Goal: Information Seeking & Learning: Learn about a topic

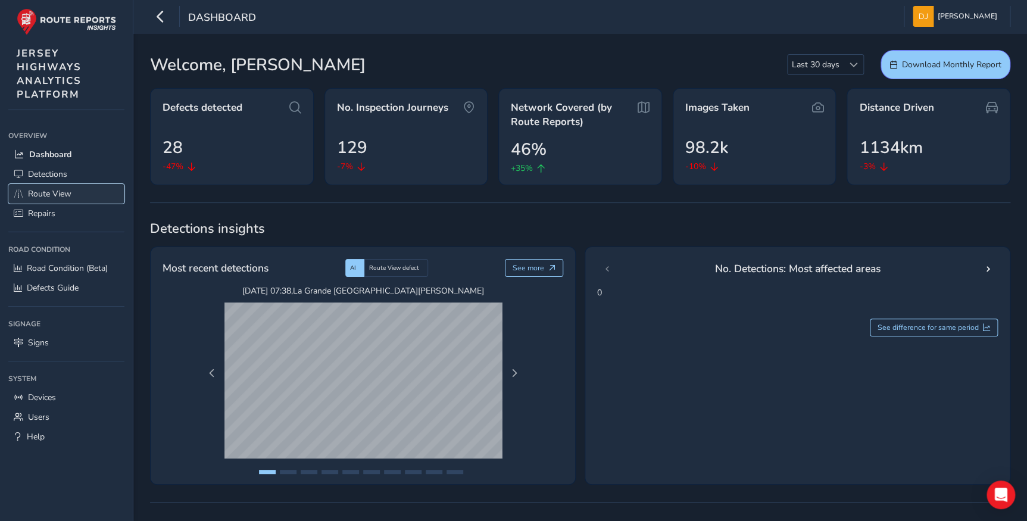
click at [57, 194] on span "Route View" at bounding box center [49, 193] width 43 height 11
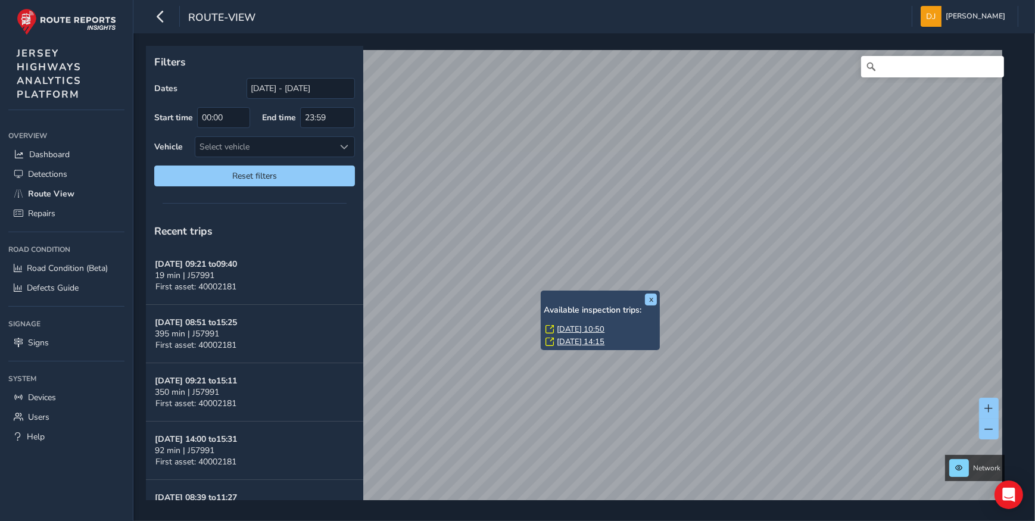
click at [584, 326] on link "[DATE] 10:50" at bounding box center [581, 329] width 48 height 11
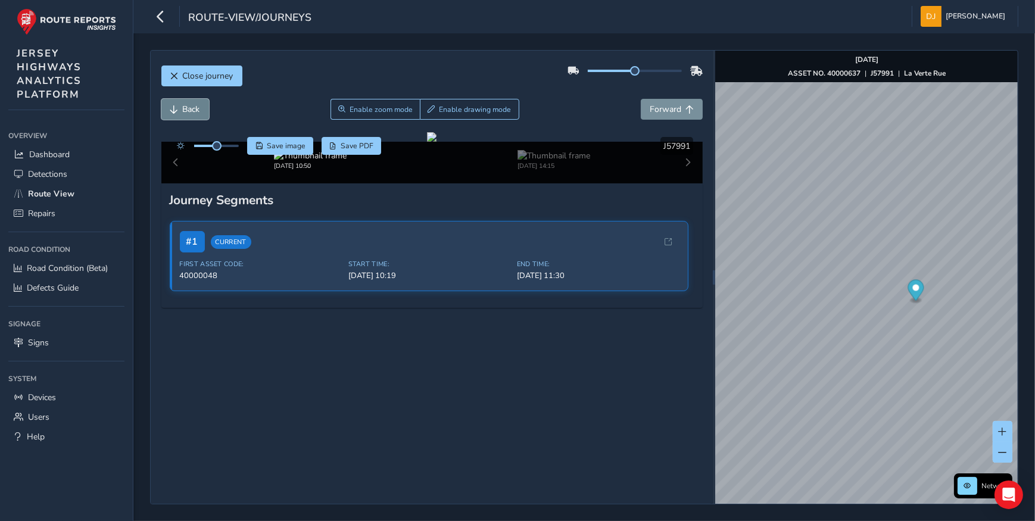
click at [189, 106] on span "Back" at bounding box center [191, 109] width 17 height 11
click at [188, 107] on span "Back" at bounding box center [191, 109] width 17 height 11
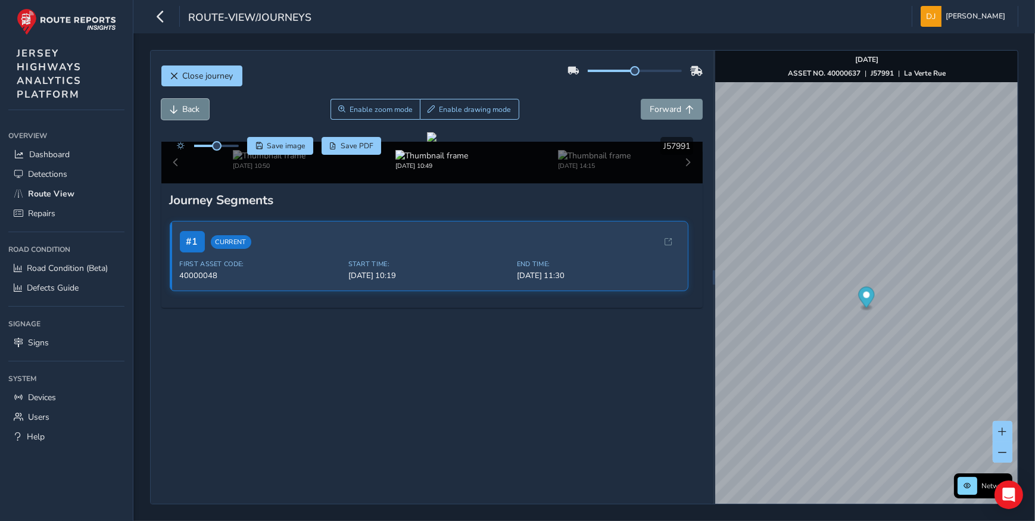
click at [188, 107] on span "Back" at bounding box center [191, 109] width 17 height 11
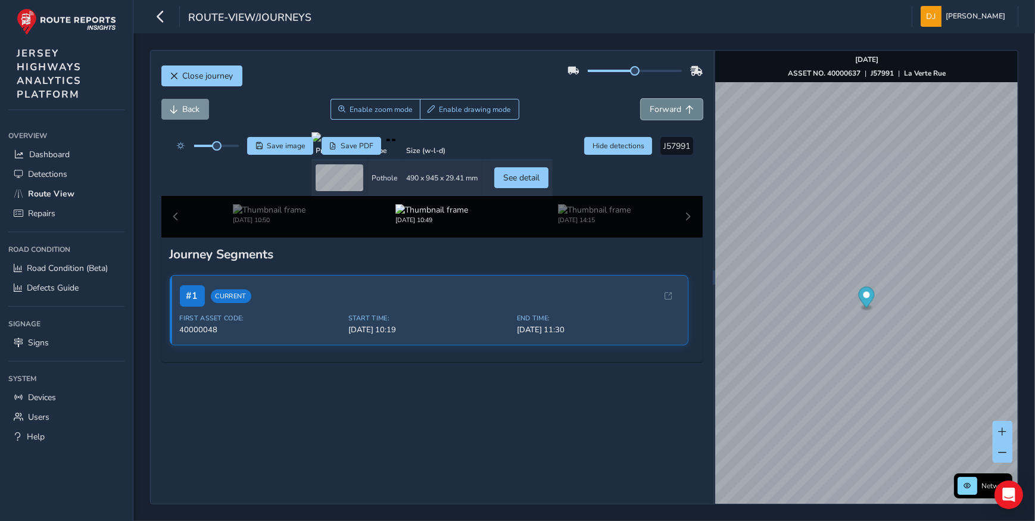
click at [650, 102] on button "Forward" at bounding box center [672, 109] width 62 height 21
click at [651, 104] on span "Forward" at bounding box center [666, 109] width 32 height 11
click at [651, 106] on span "Forward" at bounding box center [666, 109] width 32 height 11
click at [651, 107] on span "Forward" at bounding box center [666, 109] width 32 height 11
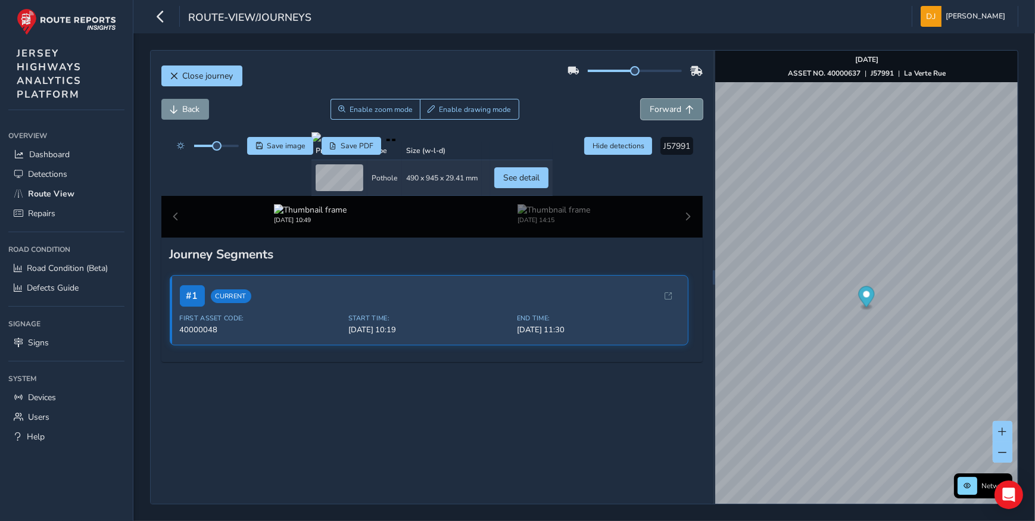
click at [651, 107] on span "Forward" at bounding box center [666, 109] width 32 height 11
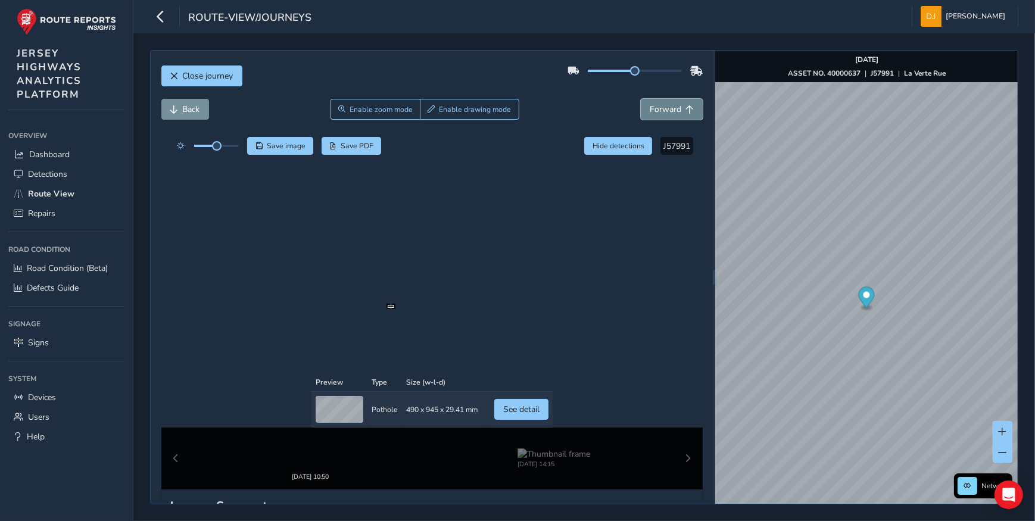
click at [651, 107] on span "Forward" at bounding box center [666, 109] width 32 height 11
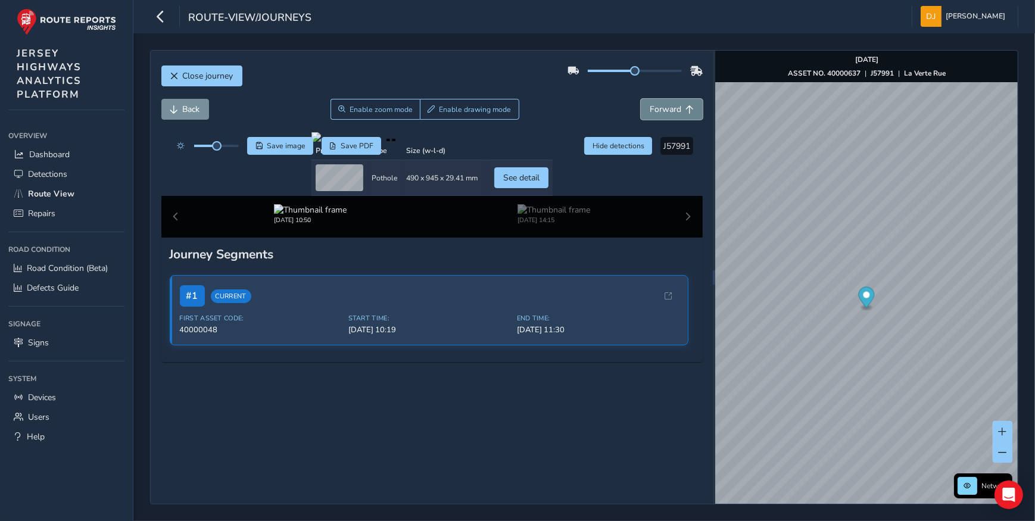
click at [651, 107] on span "Forward" at bounding box center [666, 109] width 32 height 11
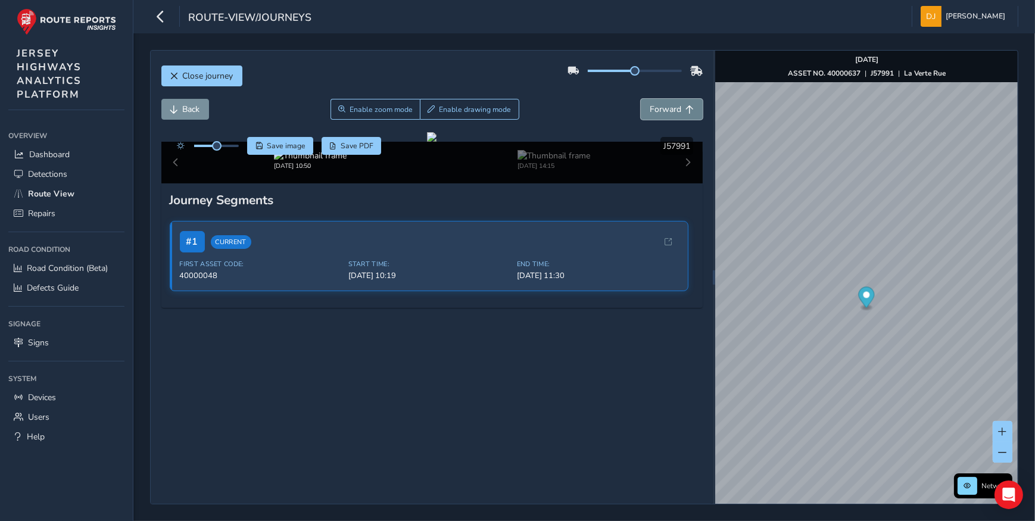
click at [651, 107] on span "Forward" at bounding box center [666, 109] width 32 height 11
click at [650, 108] on span "Forward" at bounding box center [666, 109] width 32 height 11
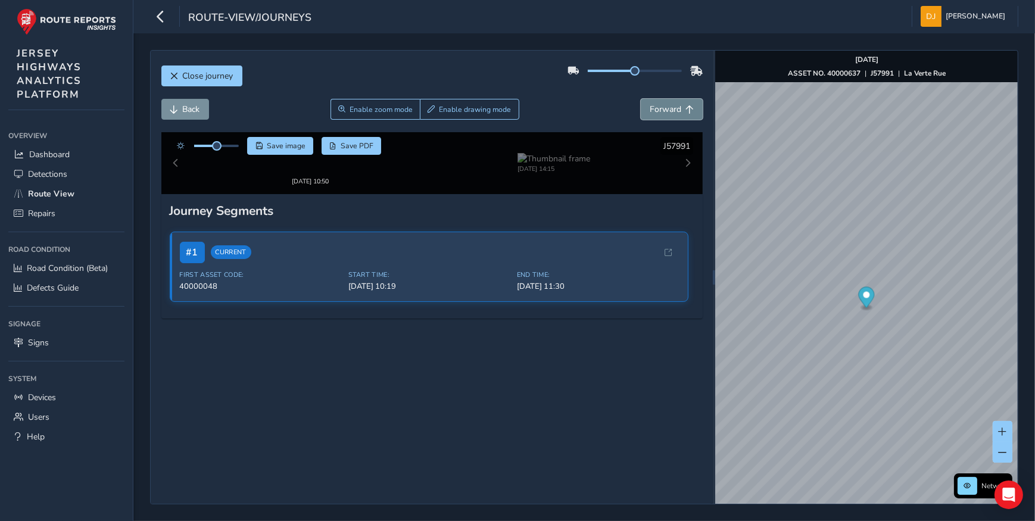
click at [650, 108] on span "Forward" at bounding box center [666, 109] width 32 height 11
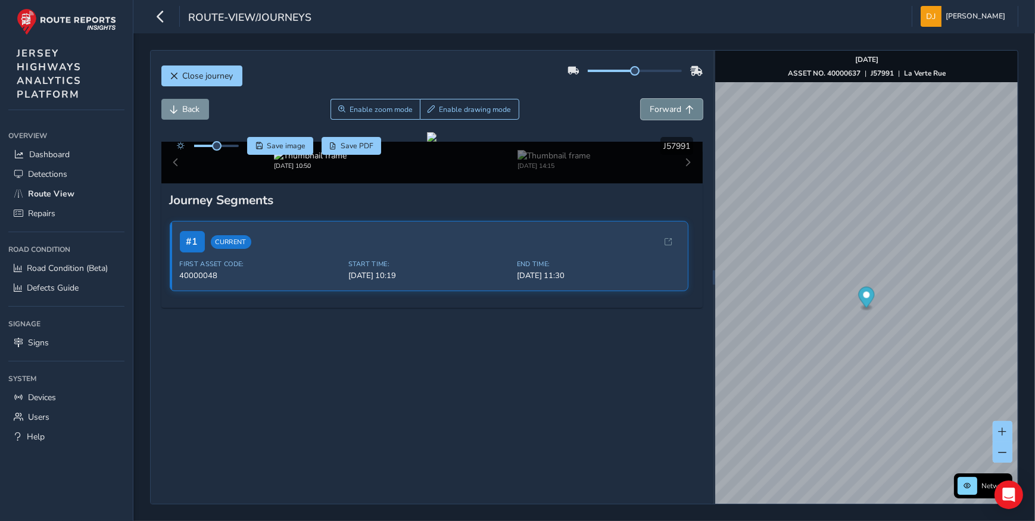
click at [650, 108] on span "Forward" at bounding box center [666, 109] width 32 height 11
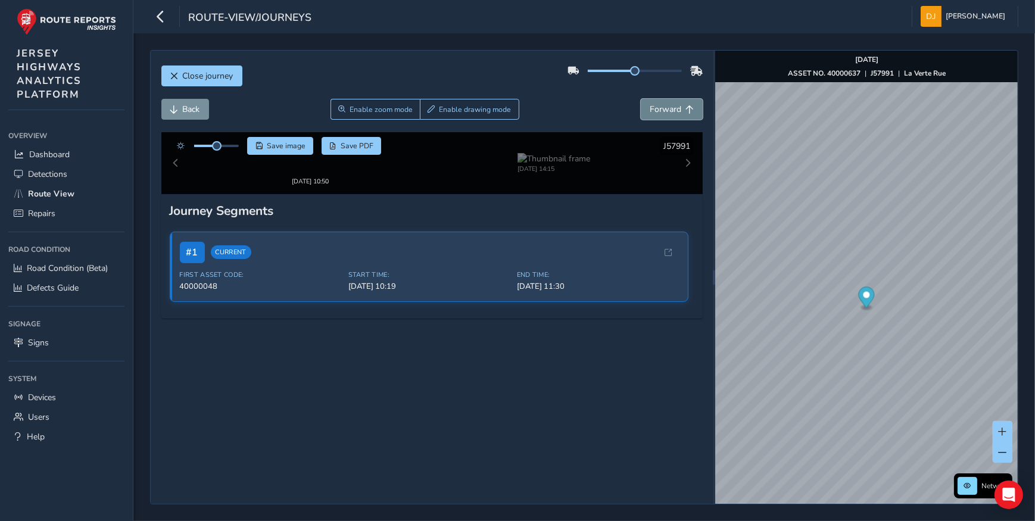
click at [650, 108] on span "Forward" at bounding box center [666, 109] width 32 height 11
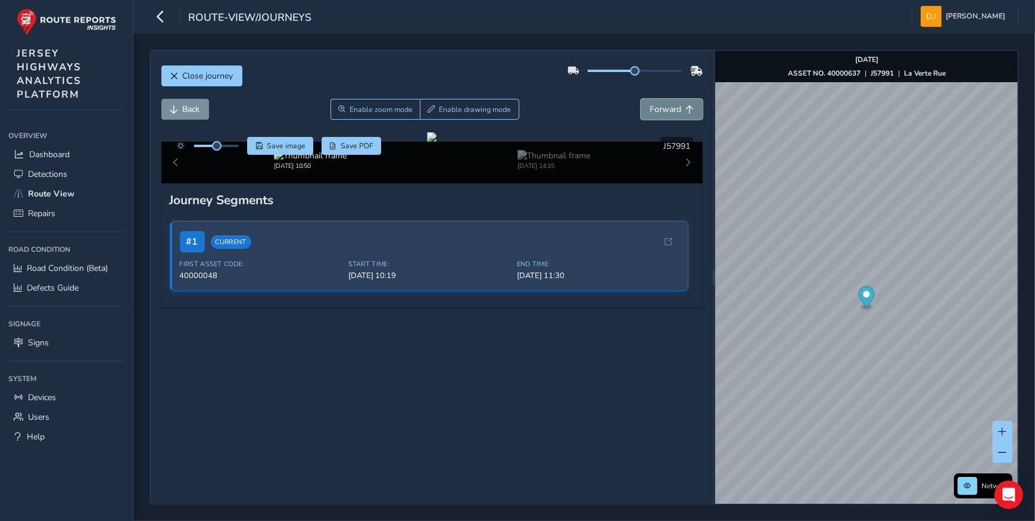
click at [650, 108] on span "Forward" at bounding box center [666, 109] width 32 height 11
click at [180, 112] on button "Back" at bounding box center [185, 109] width 48 height 21
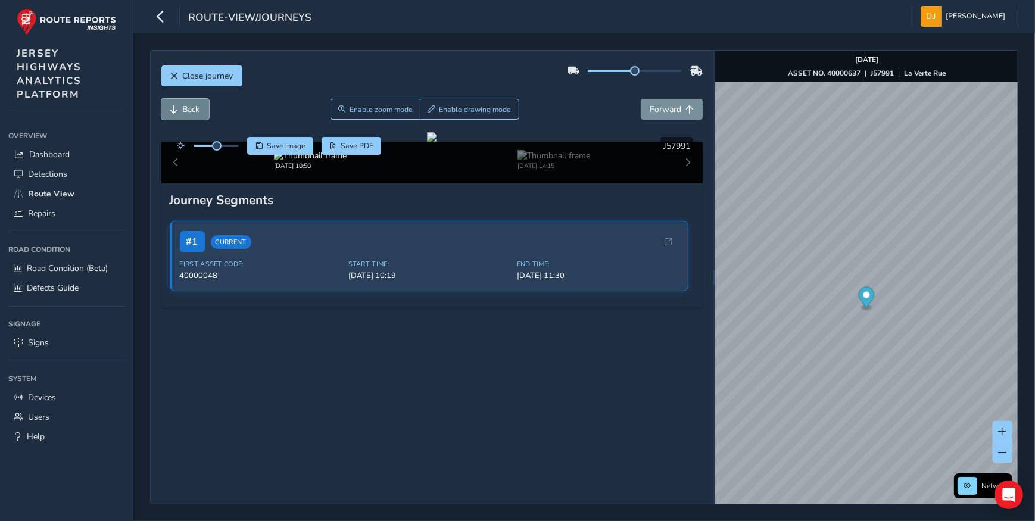
click at [180, 112] on button "Back" at bounding box center [185, 109] width 48 height 21
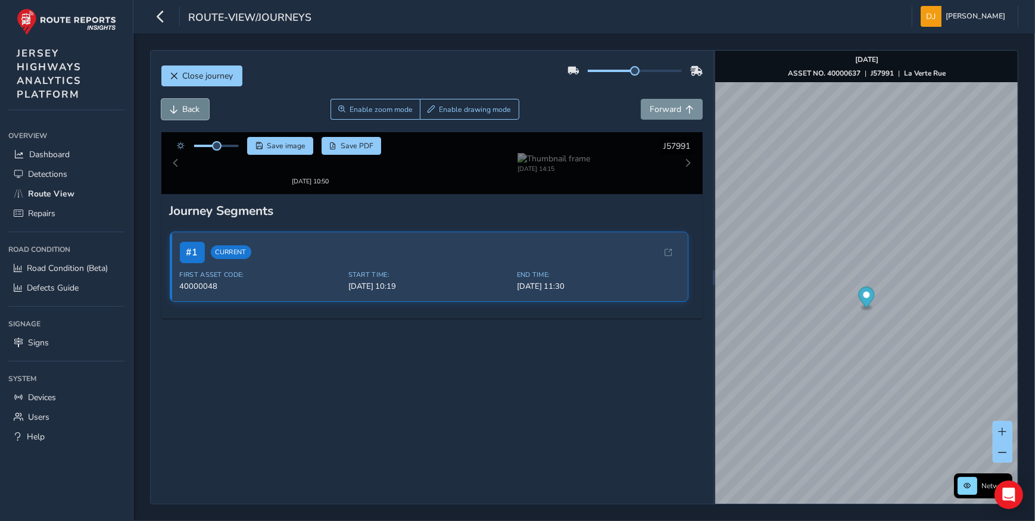
click at [180, 112] on button "Back" at bounding box center [185, 109] width 48 height 21
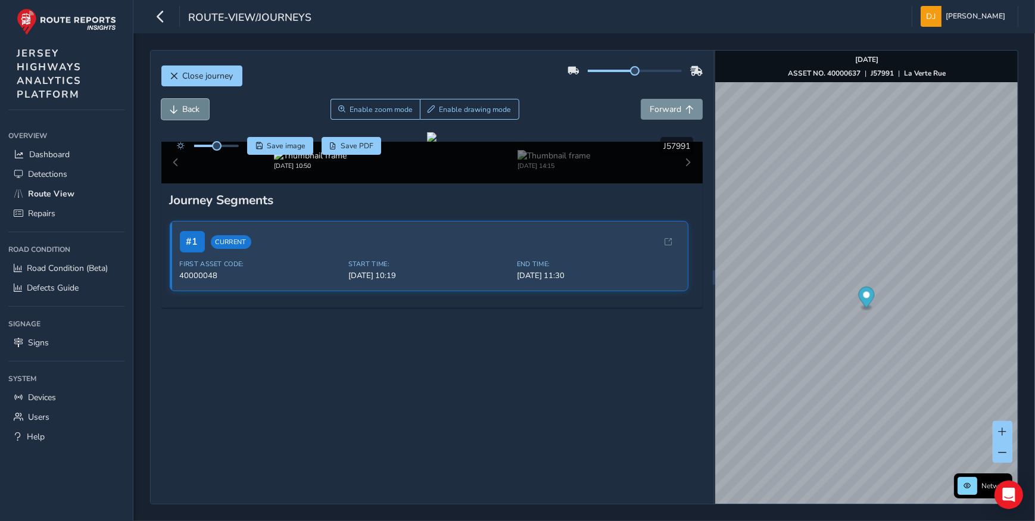
click at [180, 112] on button "Back" at bounding box center [185, 109] width 48 height 21
click at [180, 114] on button "Back" at bounding box center [185, 109] width 48 height 21
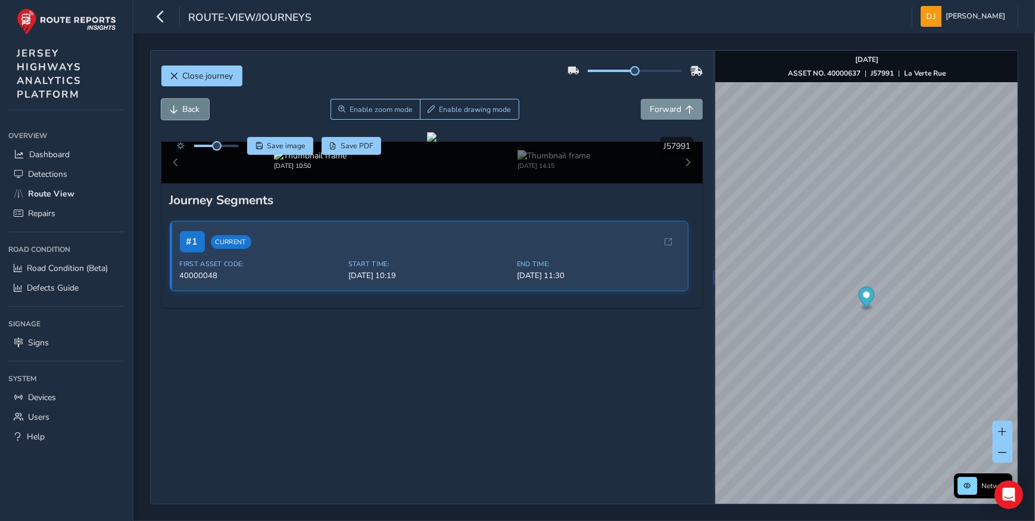
click at [180, 114] on button "Back" at bounding box center [185, 109] width 48 height 21
click at [180, 113] on button "Back" at bounding box center [185, 109] width 48 height 21
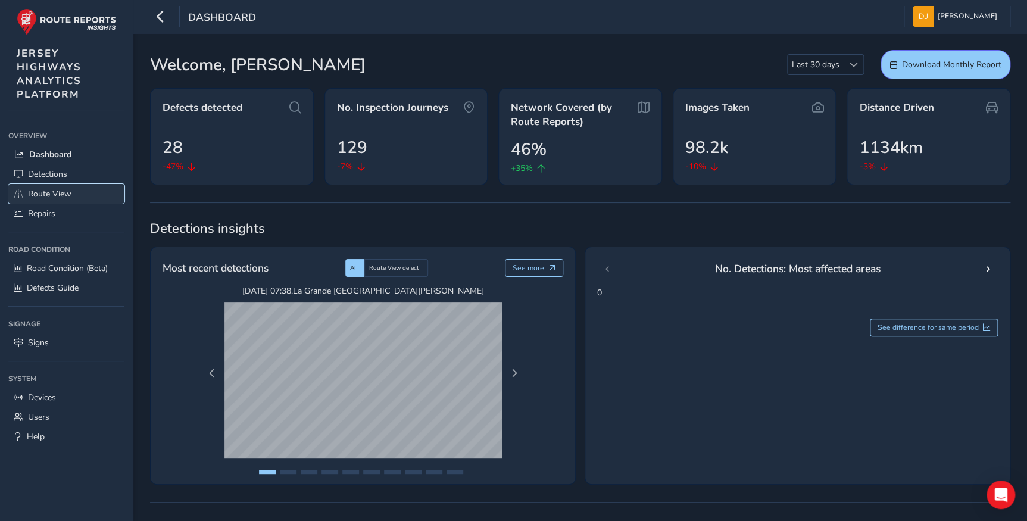
click at [30, 194] on span "Route View" at bounding box center [49, 193] width 43 height 11
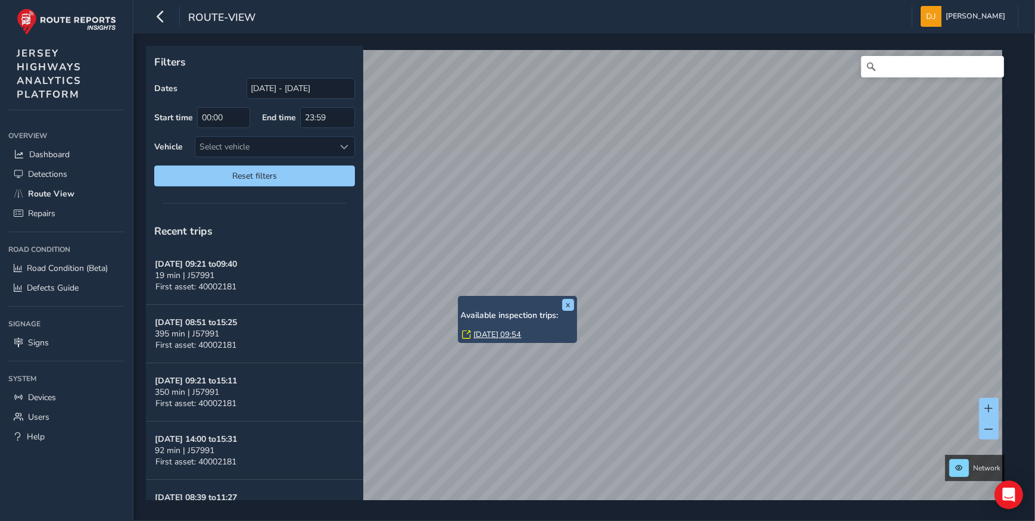
click at [495, 333] on link "Wed, 10 Sep, 09:54" at bounding box center [498, 334] width 48 height 11
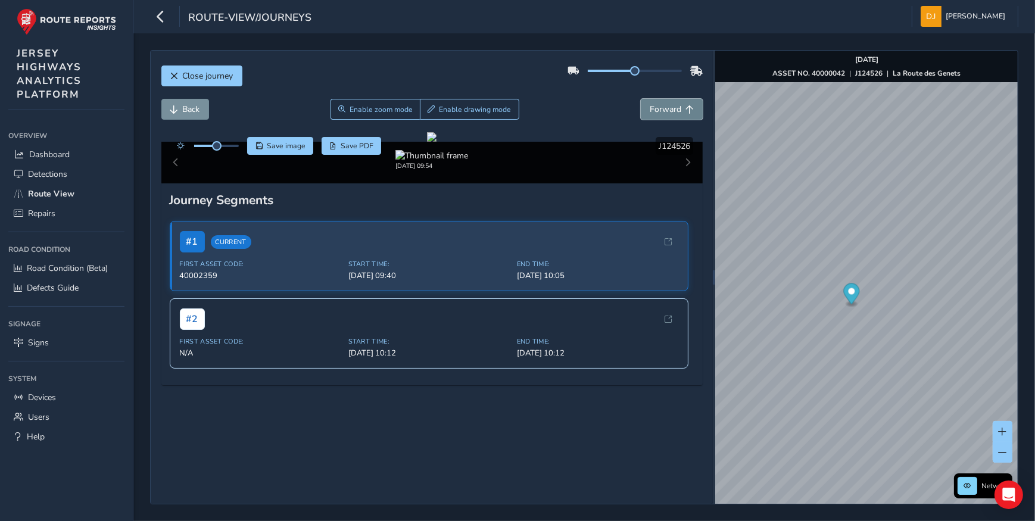
click at [653, 114] on span "Forward" at bounding box center [666, 109] width 32 height 11
click at [654, 111] on span "Forward" at bounding box center [666, 109] width 32 height 11
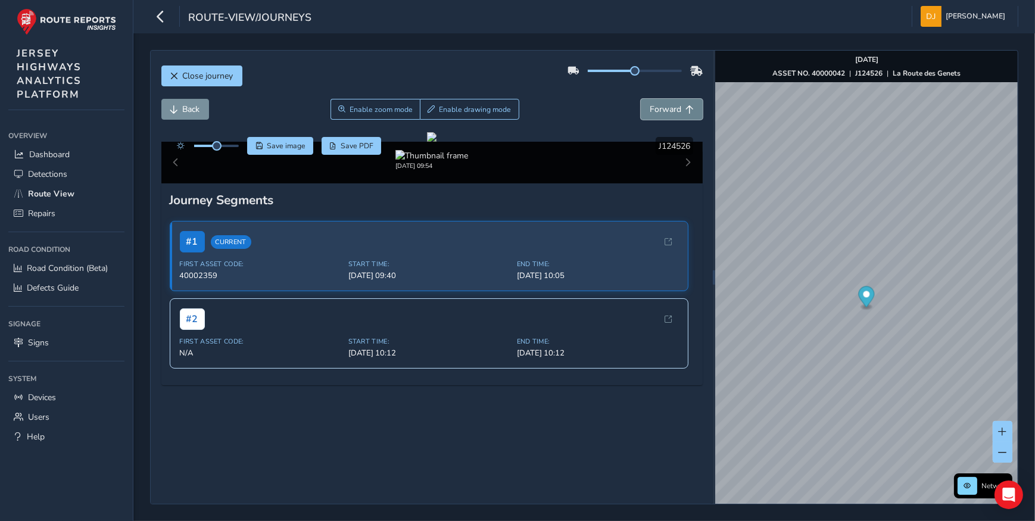
click at [654, 111] on span "Forward" at bounding box center [666, 109] width 32 height 11
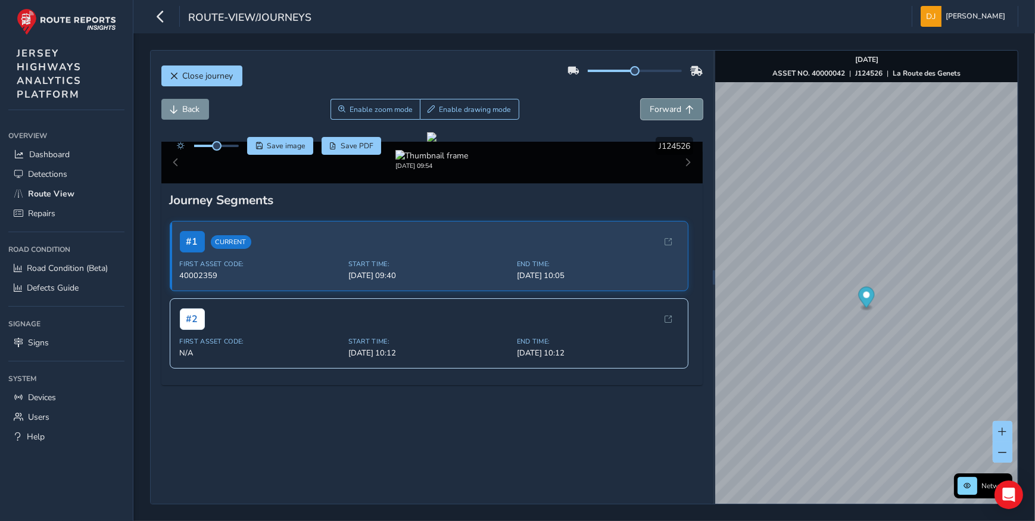
click at [654, 111] on span "Forward" at bounding box center [666, 109] width 32 height 11
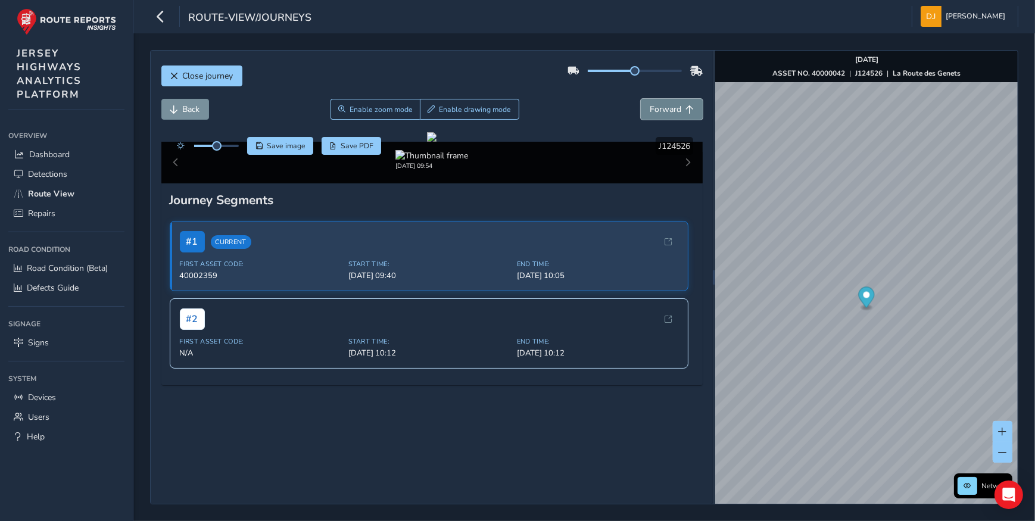
click at [654, 111] on span "Forward" at bounding box center [666, 109] width 32 height 11
click at [189, 108] on span "Back" at bounding box center [191, 109] width 17 height 11
click at [663, 110] on span "Forward" at bounding box center [666, 109] width 32 height 11
click at [679, 183] on div "Sep 25 2025, 11:40 Sep 18 2025, 15:35 Sep 10 2025, 09:54" at bounding box center [431, 163] width 541 height 42
click at [577, 161] on img at bounding box center [594, 155] width 73 height 11
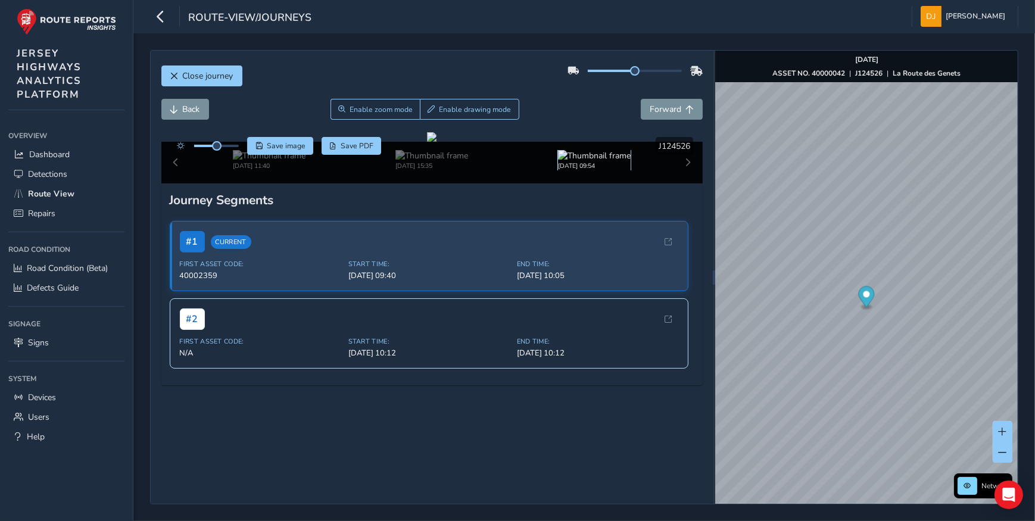
click at [577, 161] on img at bounding box center [594, 155] width 73 height 11
click at [432, 161] on img at bounding box center [431, 155] width 73 height 11
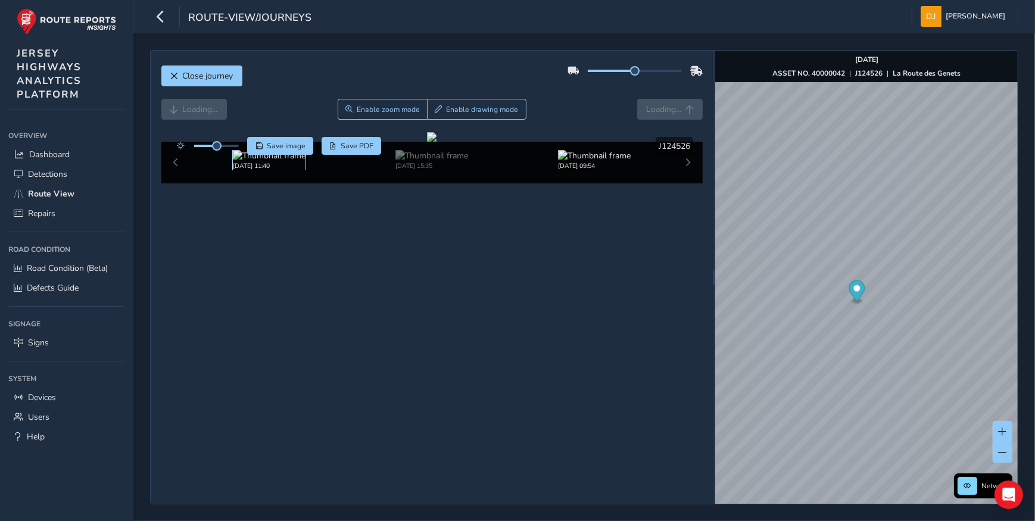
click at [292, 161] on img at bounding box center [269, 155] width 73 height 11
